Goal: Information Seeking & Learning: Learn about a topic

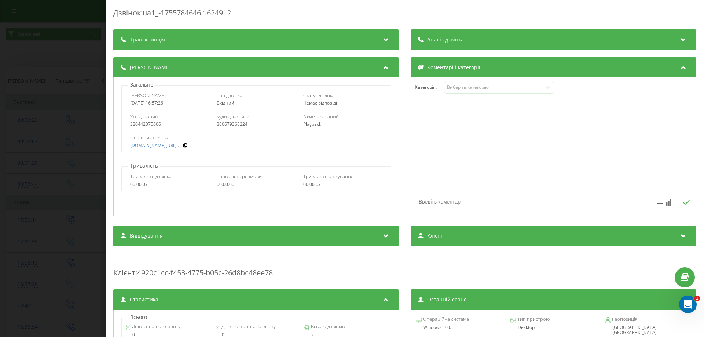
click at [41, 59] on div "Дзвінок : ua1_-1755784646.1624912 Транскрипція Для AI-аналізу майбутніх дзвінкі…" at bounding box center [352, 168] width 704 height 337
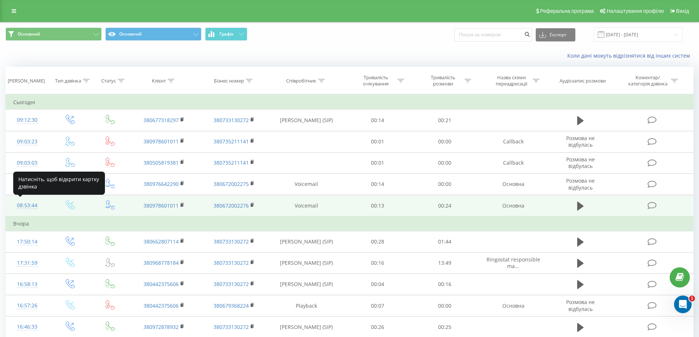
click at [20, 206] on div "08:53:44" at bounding box center [27, 205] width 28 height 14
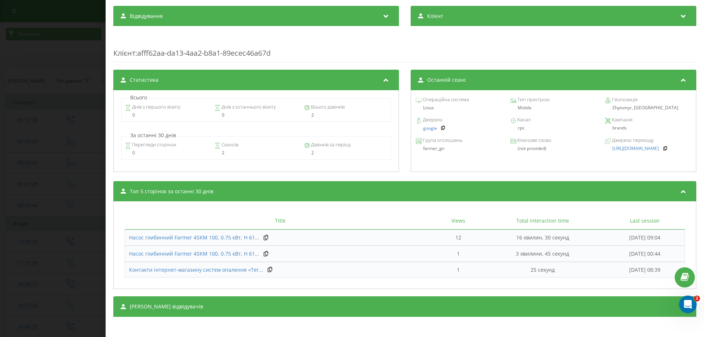
scroll to position [254, 0]
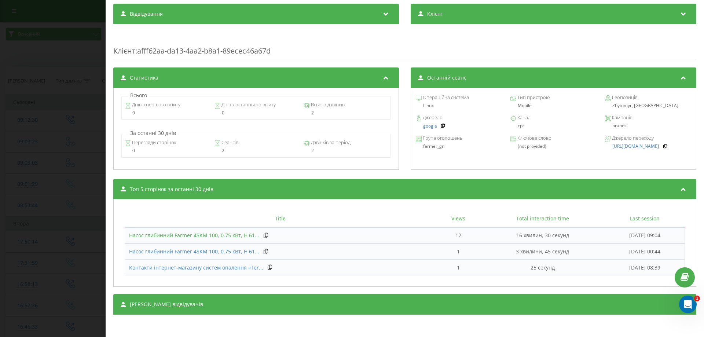
click at [158, 234] on span "Насос глибинний Farmer 4SKM 100, 0.75 кВт, H 61..." at bounding box center [194, 235] width 130 height 7
click at [54, 118] on div "Дзвінок : ua15_-1755842024.632566 1 x - 00:24 00:00 00:00 Транскрипція Для AI-а…" at bounding box center [352, 168] width 704 height 337
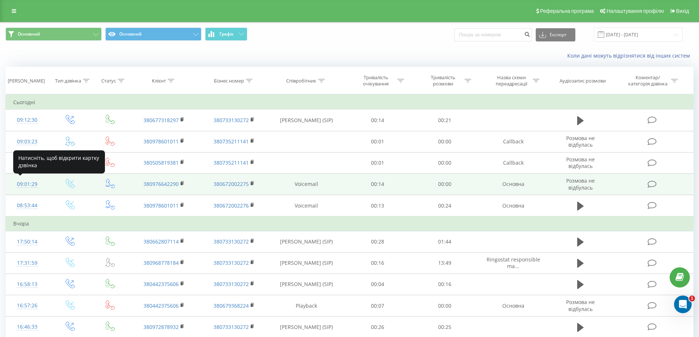
click at [20, 183] on div "09:01:29" at bounding box center [27, 184] width 28 height 14
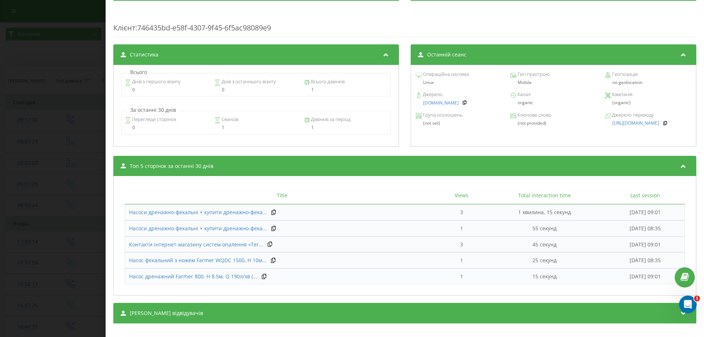
scroll to position [254, 0]
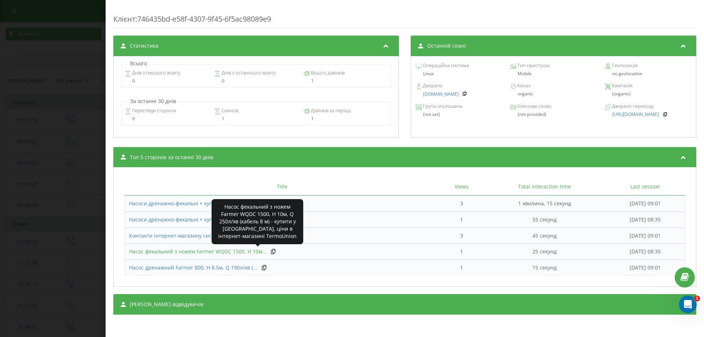
click at [143, 249] on span "Насос фекальний з ножем Farmer WQDC 1500, H 10м..." at bounding box center [198, 251] width 138 height 7
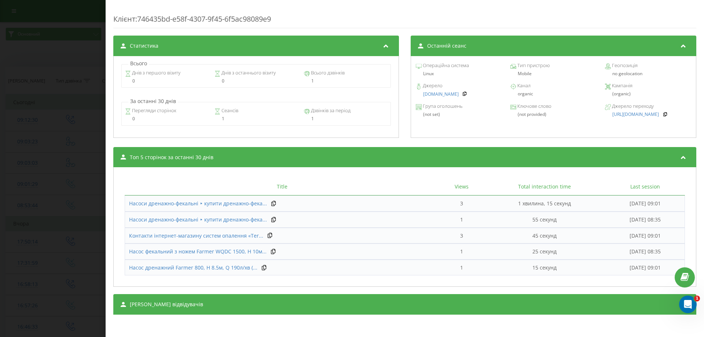
click at [68, 90] on div "Дзвінок : ua9_-1755842489.1906205 Транскрипція Для AI-аналізу майбутніх дзвінкі…" at bounding box center [352, 168] width 704 height 337
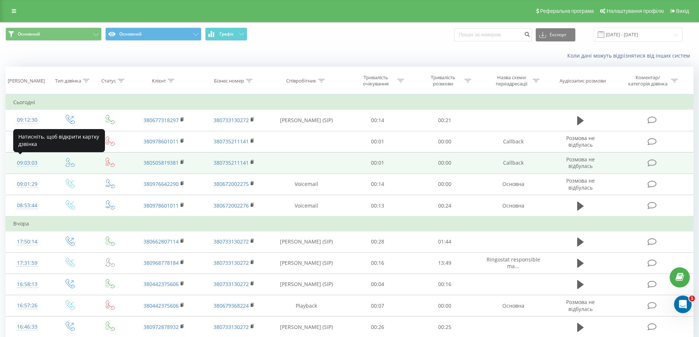
click at [23, 162] on div "09:03:03" at bounding box center [27, 163] width 28 height 14
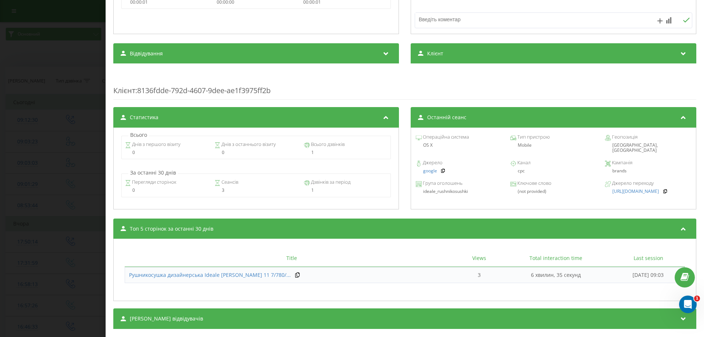
scroll to position [197, 0]
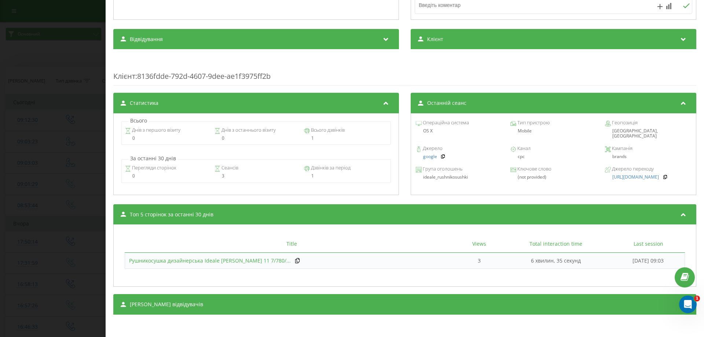
click at [197, 260] on span "Рушникосушка дизайнерська Ideale [PERSON_NAME] 11 7/780/..." at bounding box center [210, 260] width 162 height 7
click at [66, 98] on div "Дзвінок : ua7_-1755842583.1757433 Транскрипція Для AI-аналізу майбутніх дзвінкі…" at bounding box center [352, 168] width 704 height 337
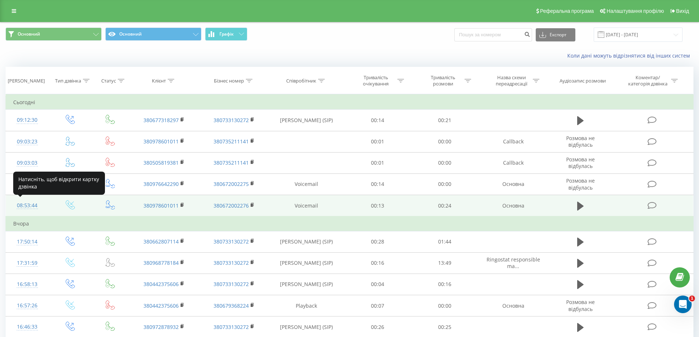
click at [21, 203] on div "08:53:44" at bounding box center [27, 205] width 28 height 14
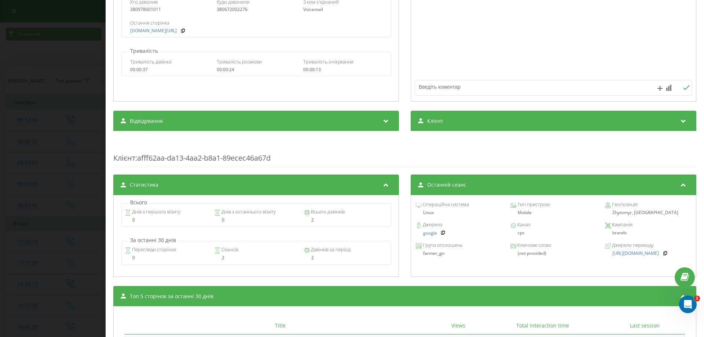
scroll to position [254, 0]
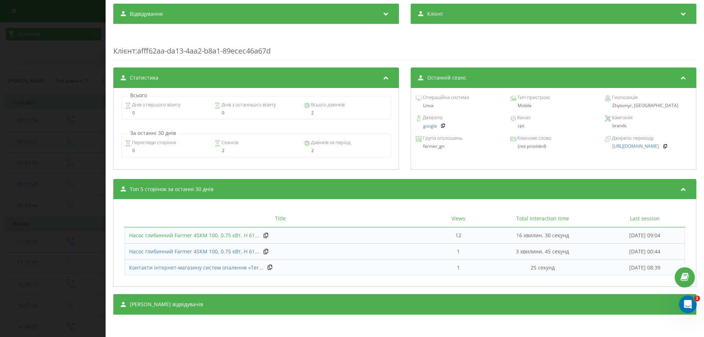
click at [160, 236] on span "Насос глибинний Farmer 4SKM 100, 0.75 кВт, H 61..." at bounding box center [194, 235] width 130 height 7
